Goal: Transaction & Acquisition: Purchase product/service

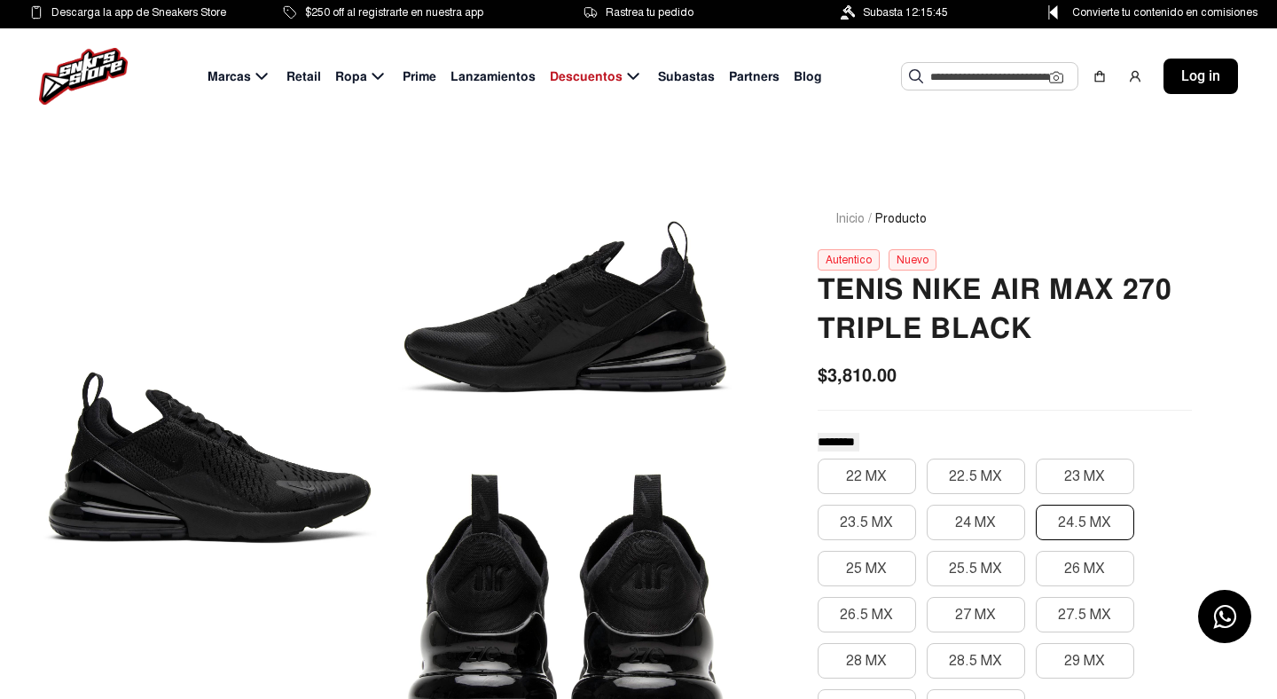
click at [1076, 525] on button "24.5 MX" at bounding box center [1085, 522] width 98 height 35
drag, startPoint x: 1076, startPoint y: 525, endPoint x: 1092, endPoint y: 442, distance: 84.7
click at [1076, 513] on button "24.5 MX" at bounding box center [1085, 522] width 98 height 35
click at [857, 262] on div "Autentico" at bounding box center [849, 259] width 62 height 21
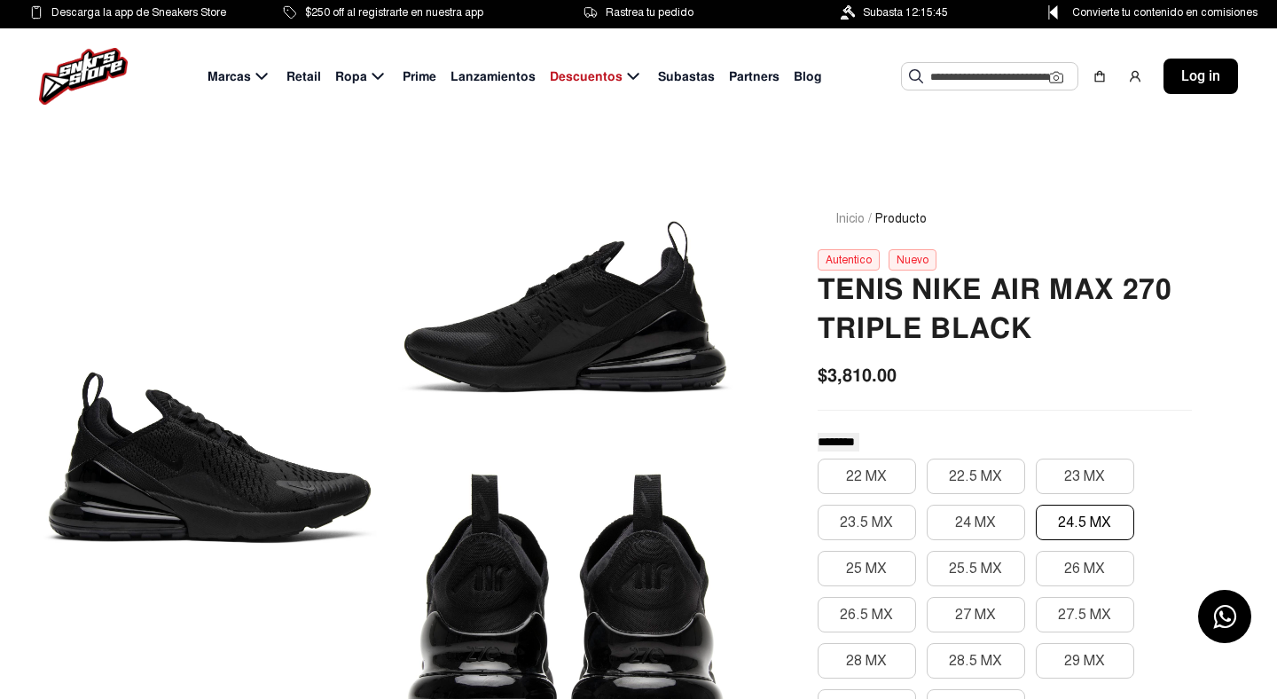
click at [857, 262] on div "Autentico" at bounding box center [849, 259] width 62 height 21
click at [909, 254] on div "Nuevo" at bounding box center [912, 259] width 48 height 21
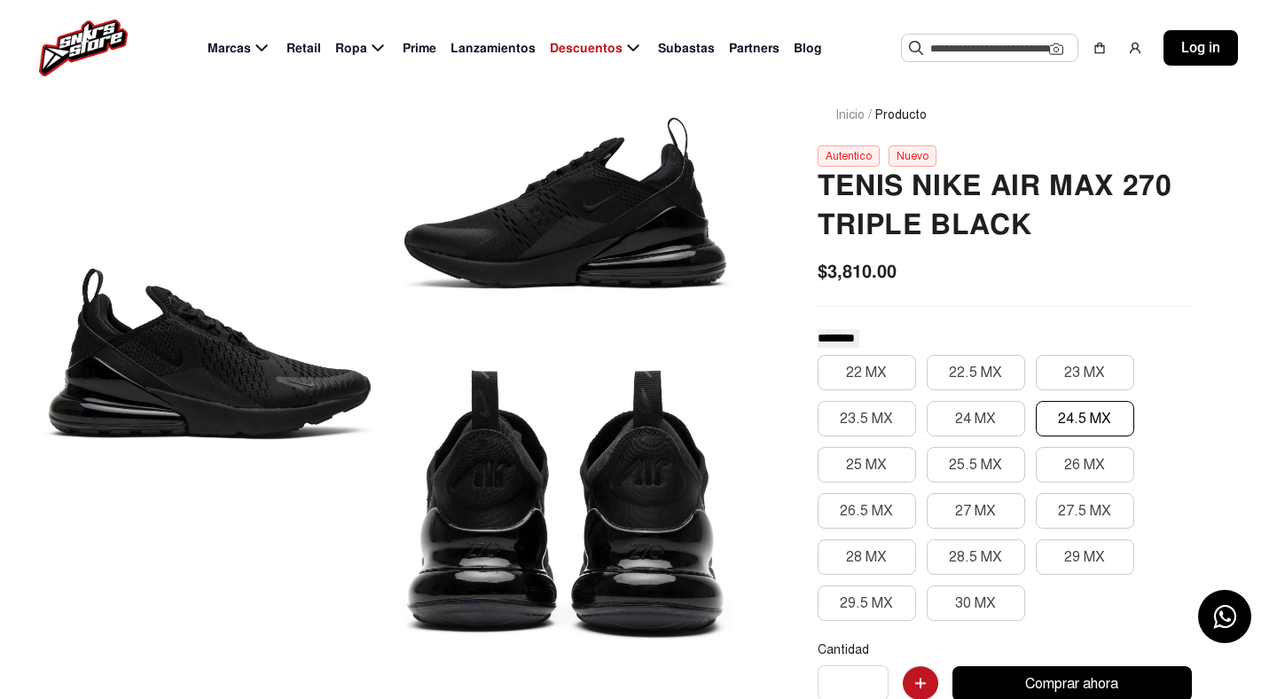
scroll to position [111, 0]
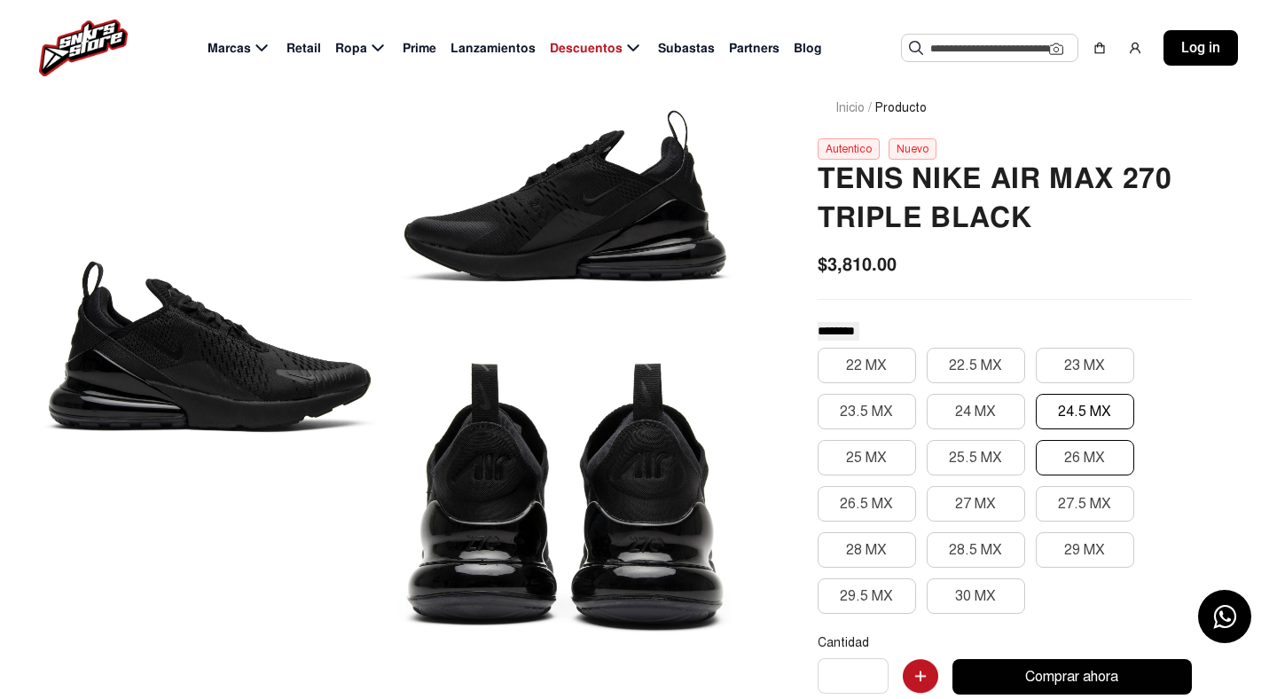
click at [1080, 445] on button "26 MX" at bounding box center [1085, 457] width 98 height 35
click at [1081, 524] on div "22 MX 22.5 MX 23 MX 23.5 MX 24 MX 24.5 MX 25 MX 25.5 MX 26 MX 26.5 MX 27 MX 27.…" at bounding box center [1005, 481] width 374 height 266
click at [1084, 493] on button "27.5 MX" at bounding box center [1085, 503] width 98 height 35
click at [1066, 567] on button "29 MX" at bounding box center [1085, 549] width 98 height 35
click at [957, 579] on button "30 MX" at bounding box center [976, 595] width 98 height 35
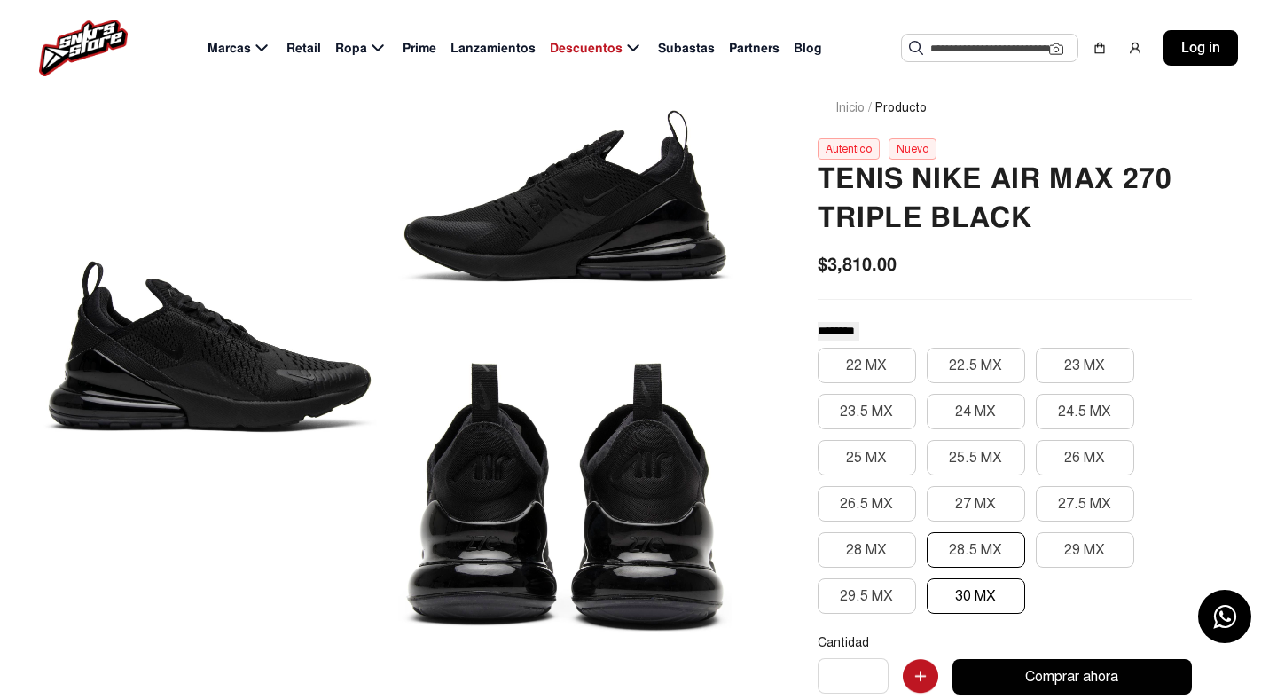
click at [963, 553] on button "28.5 MX" at bounding box center [976, 549] width 98 height 35
click at [884, 485] on div "22 MX 22.5 MX 23 MX 23.5 MX 24 MX 24.5 MX 25 MX 25.5 MX 26 MX 26.5 MX 27 MX 27.…" at bounding box center [1005, 481] width 374 height 266
click at [935, 443] on button "25.5 MX" at bounding box center [976, 457] width 98 height 35
click at [975, 427] on button "24 MX" at bounding box center [976, 411] width 98 height 35
click at [1080, 418] on button "24.5 MX" at bounding box center [1085, 411] width 98 height 35
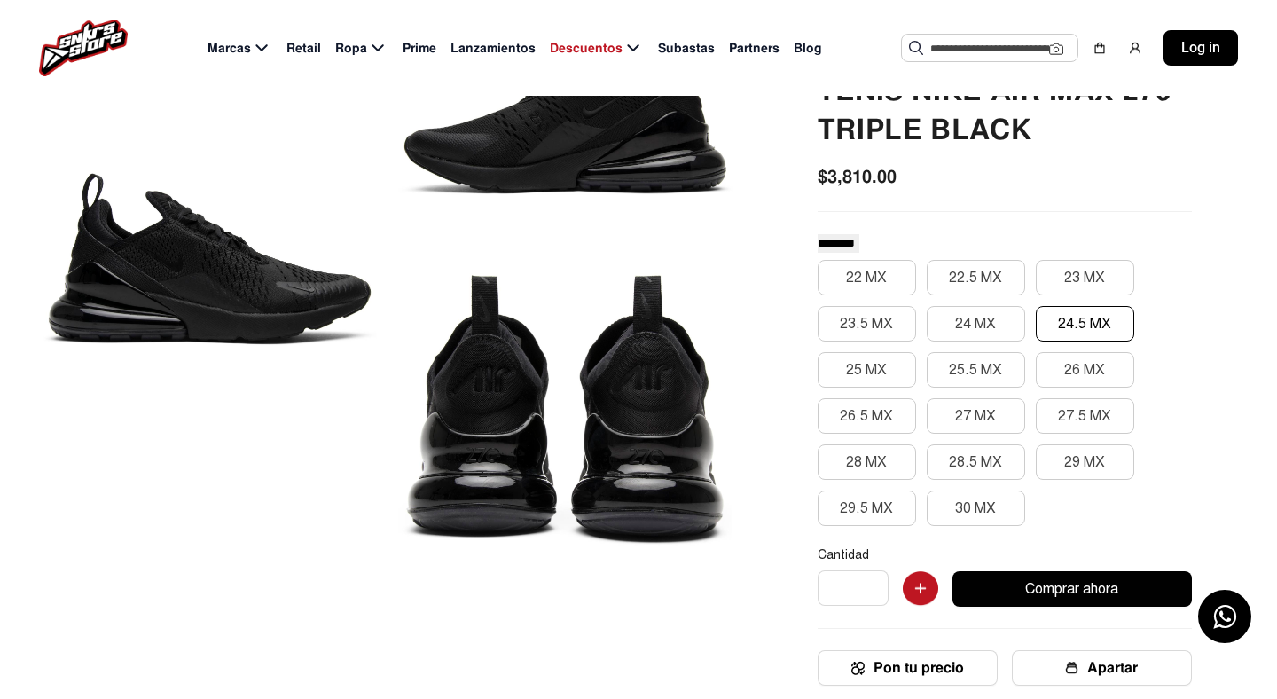
scroll to position [203, 0]
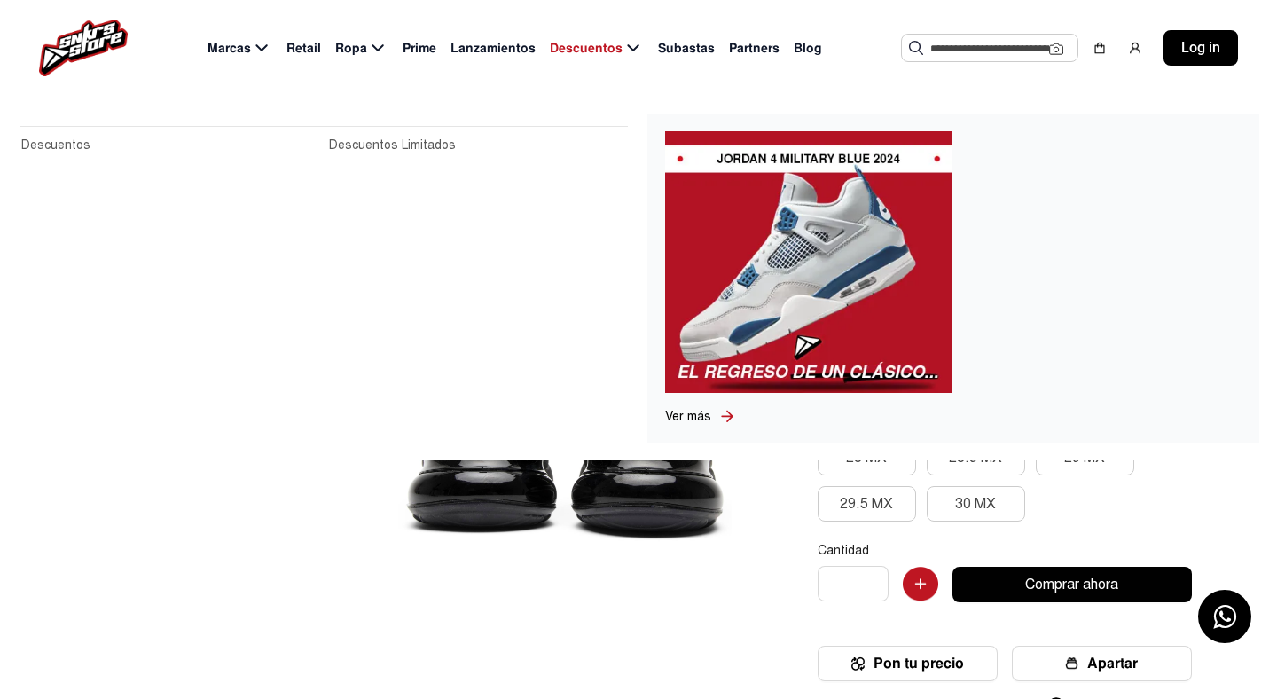
click at [601, 52] on span "Descuentos" at bounding box center [586, 48] width 73 height 19
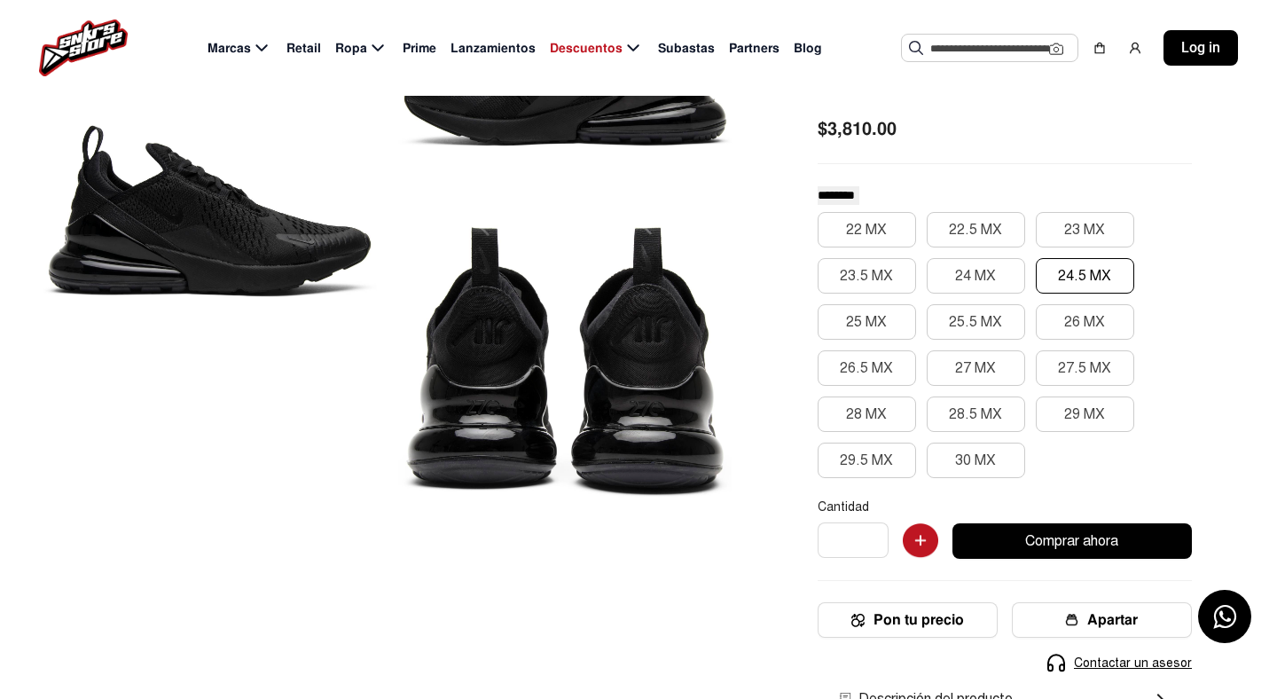
scroll to position [244, 0]
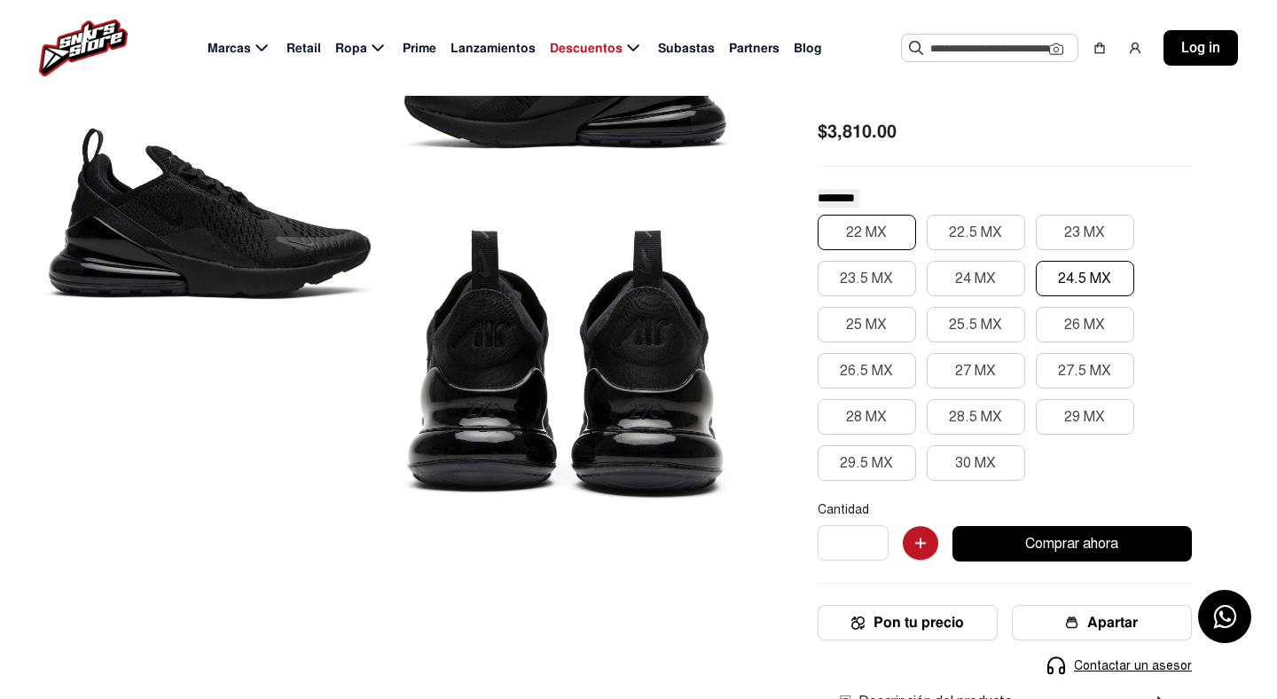
click at [890, 237] on button "22 MX" at bounding box center [867, 232] width 98 height 35
click at [1076, 292] on button "24.5 MX" at bounding box center [1085, 278] width 98 height 35
click at [813, 128] on div "Inicio / Producto Autentico Nuevo Tenis Nike Air Max 270 Triple Black $3,810.00…" at bounding box center [1004, 445] width 459 height 1045
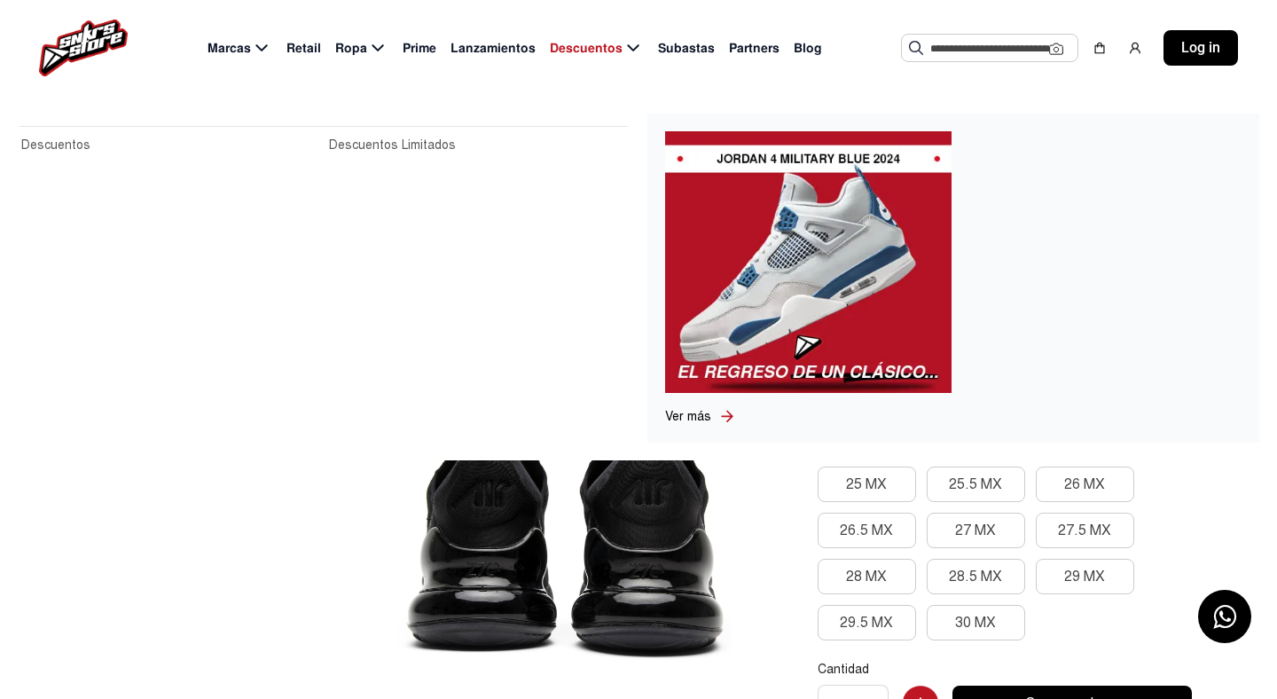
scroll to position [59, 0]
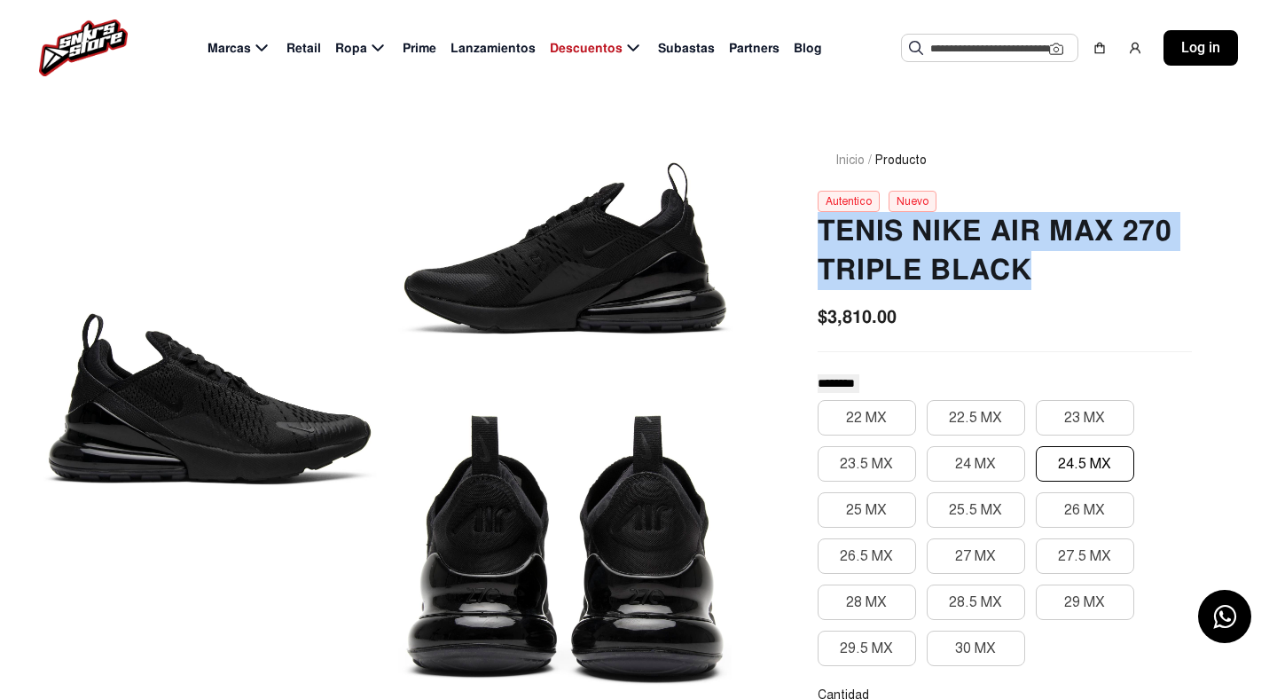
drag, startPoint x: 822, startPoint y: 215, endPoint x: 1041, endPoint y: 281, distance: 228.6
click at [1041, 282] on h2 "Tenis Nike Air Max 270 Triple Black" at bounding box center [1005, 251] width 374 height 78
